Goal: Task Accomplishment & Management: Complete application form

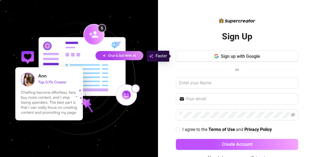
click at [241, 55] on span "Sign up with Google" at bounding box center [240, 56] width 39 height 5
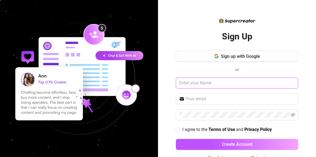
click at [241, 87] on input "text" at bounding box center [237, 83] width 123 height 11
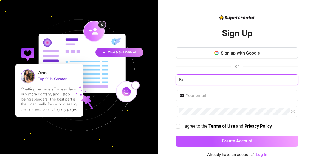
type input "K"
type input "[PERSON_NAME]"
click at [176, 136] on button "Create Account" at bounding box center [237, 141] width 123 height 11
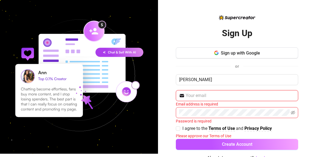
click at [226, 95] on input "text" at bounding box center [240, 96] width 109 height 7
click at [206, 90] on span "Exile2" at bounding box center [237, 95] width 123 height 11
click at [251, 91] on span "Exile2gunz@hotmai'" at bounding box center [237, 95] width 123 height 11
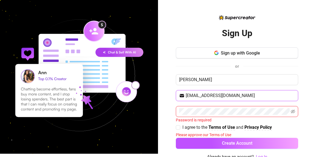
type input "[EMAIL_ADDRESS][DOMAIN_NAME]"
click at [176, 138] on button "Create Account" at bounding box center [237, 143] width 123 height 11
